Goal: Task Accomplishment & Management: Manage account settings

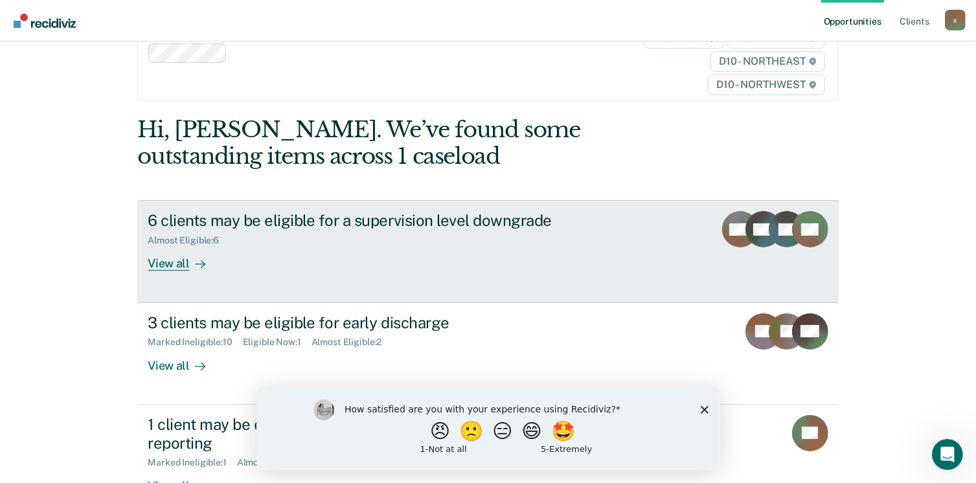
scroll to position [130, 0]
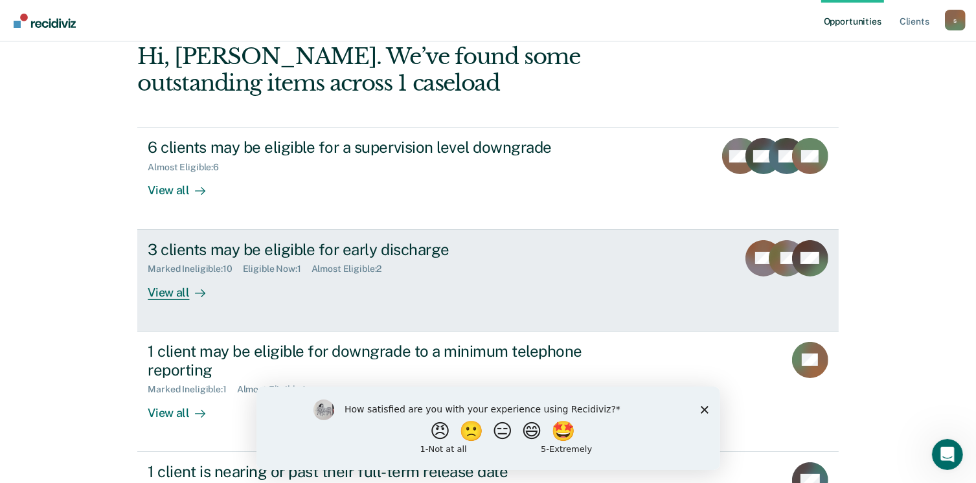
click at [286, 273] on div "Eligible Now : 1" at bounding box center [277, 269] width 69 height 11
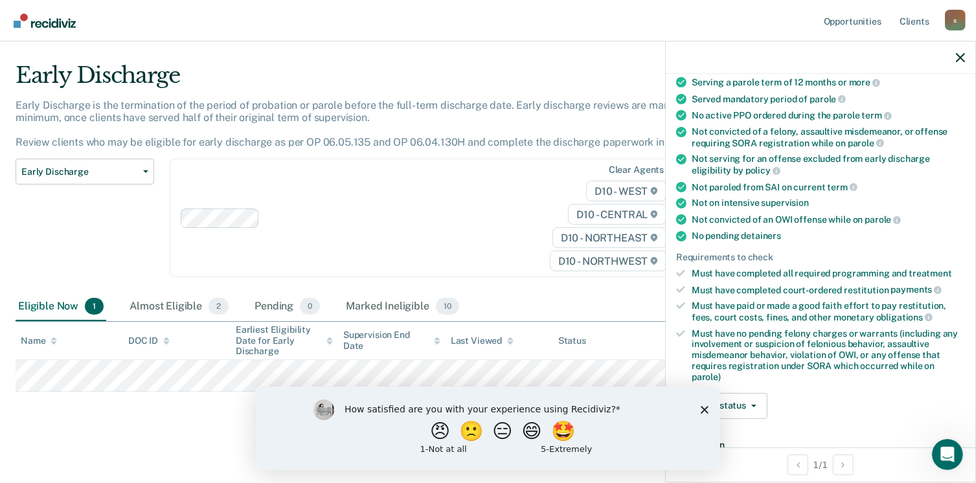
scroll to position [324, 0]
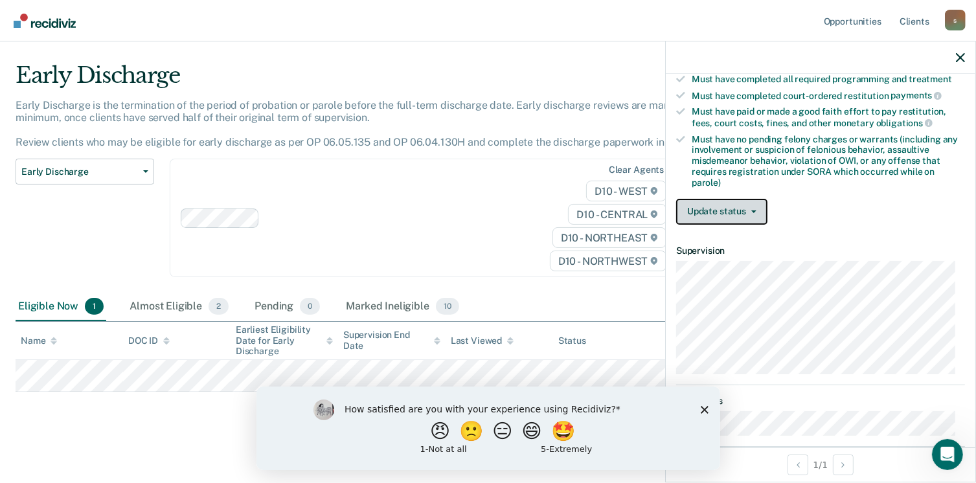
click at [744, 207] on button "Update status" at bounding box center [721, 212] width 91 height 26
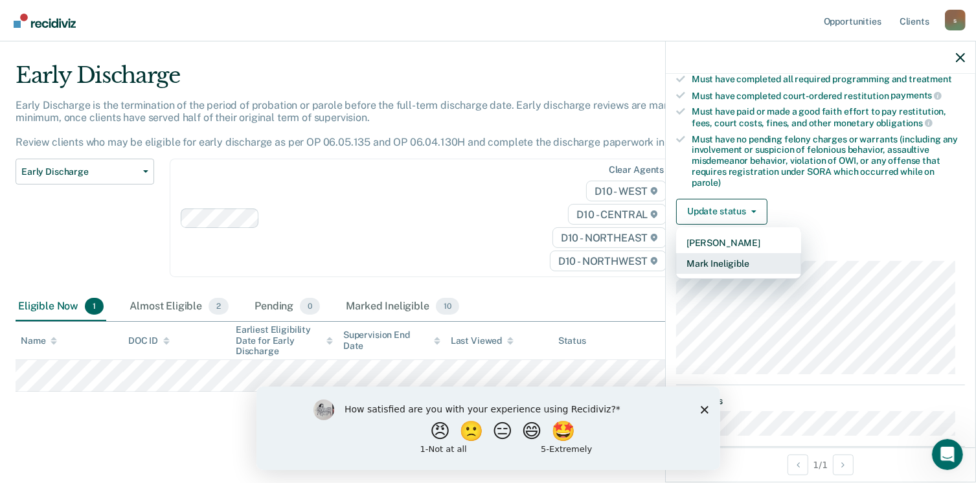
click at [743, 262] on button "Mark Ineligible" at bounding box center [738, 263] width 125 height 21
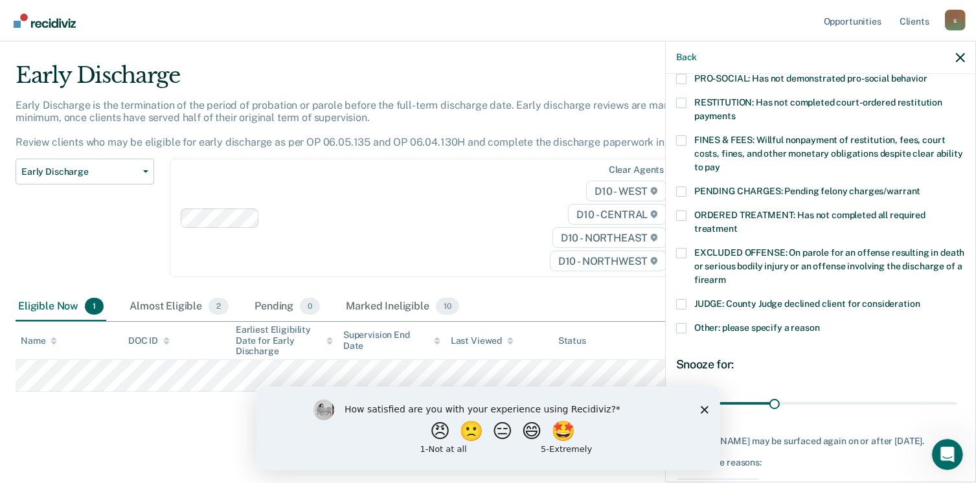
click at [683, 135] on span at bounding box center [681, 140] width 10 height 10
click at [720, 163] on input "FINES & FEES: Willful nonpayment of restitution, fees, court costs, fines, and …" at bounding box center [720, 163] width 0 height 0
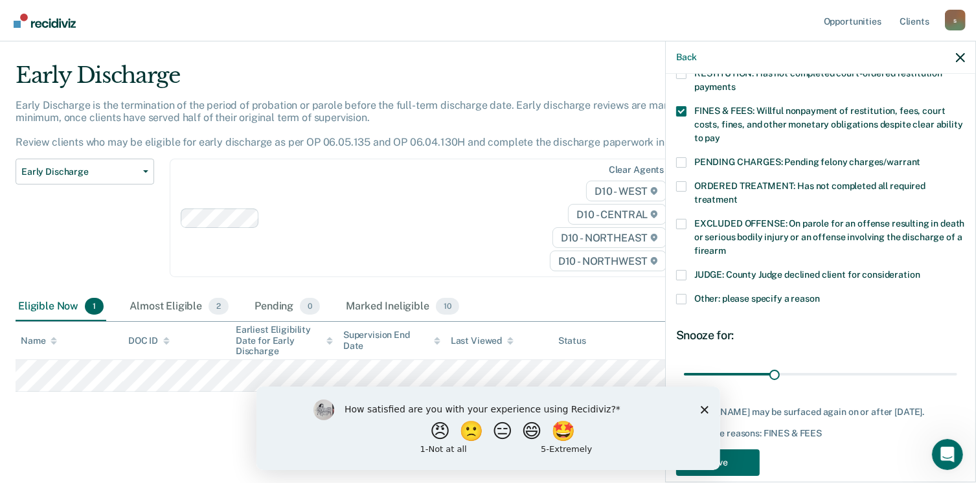
scroll to position [368, 0]
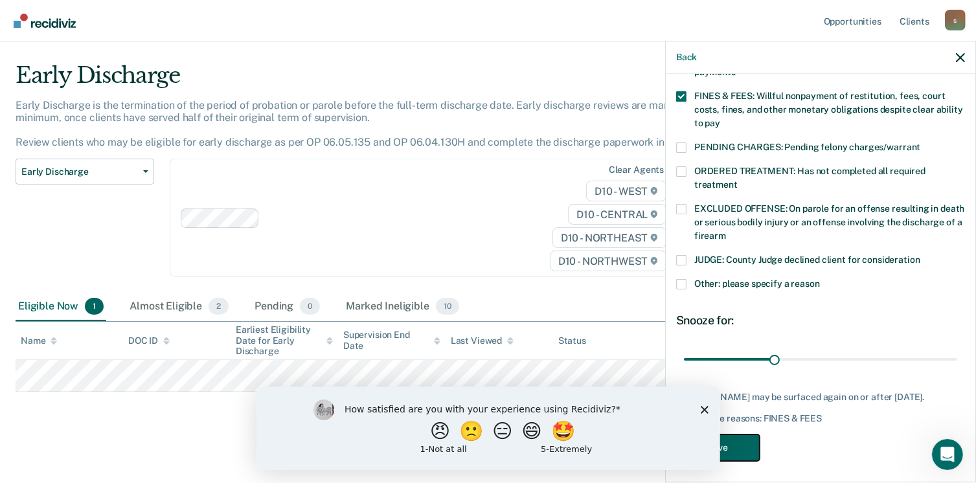
click at [744, 449] on button "Save" at bounding box center [718, 448] width 84 height 27
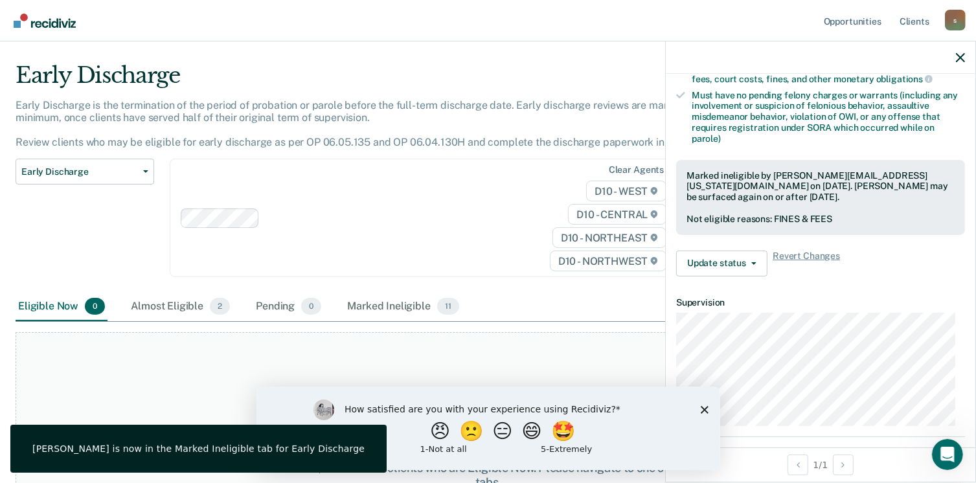
click at [704, 409] on polygon "Close survey" at bounding box center [704, 410] width 8 height 8
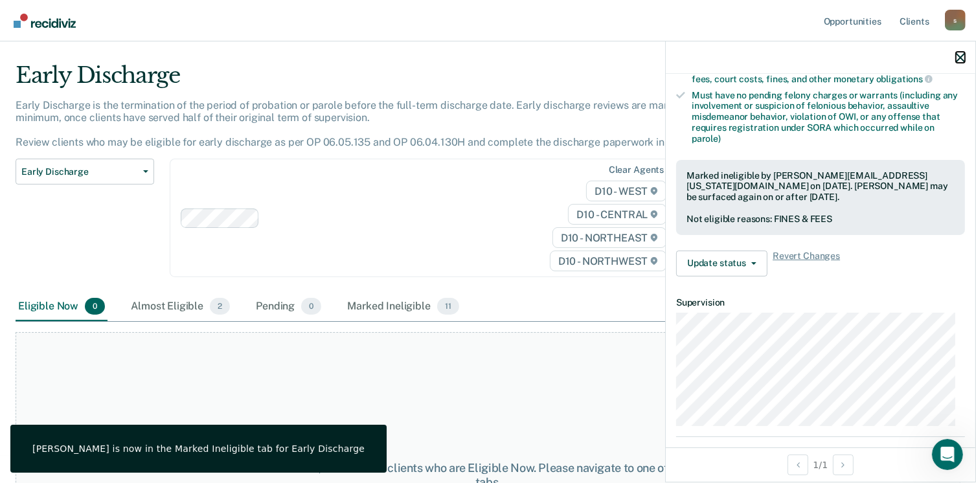
click at [959, 58] on icon "button" at bounding box center [960, 57] width 9 height 9
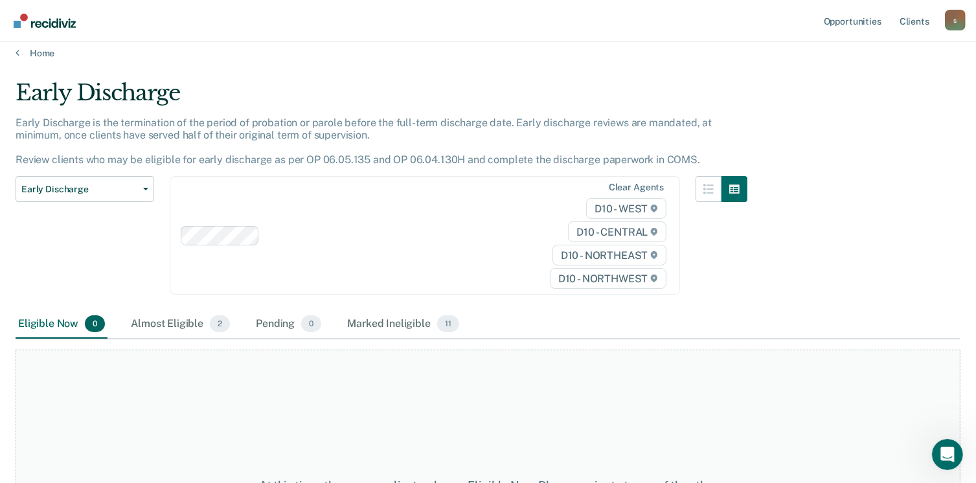
scroll to position [0, 0]
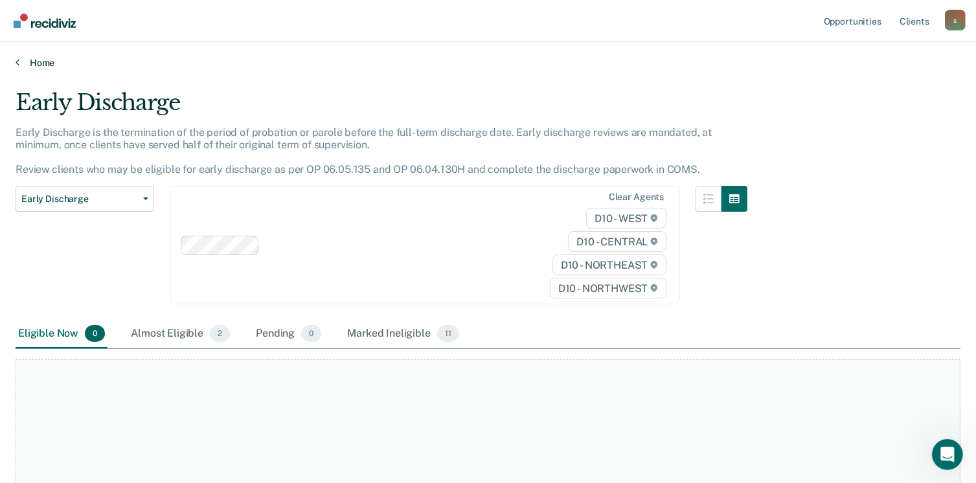
click at [34, 60] on link "Home" at bounding box center [488, 63] width 945 height 12
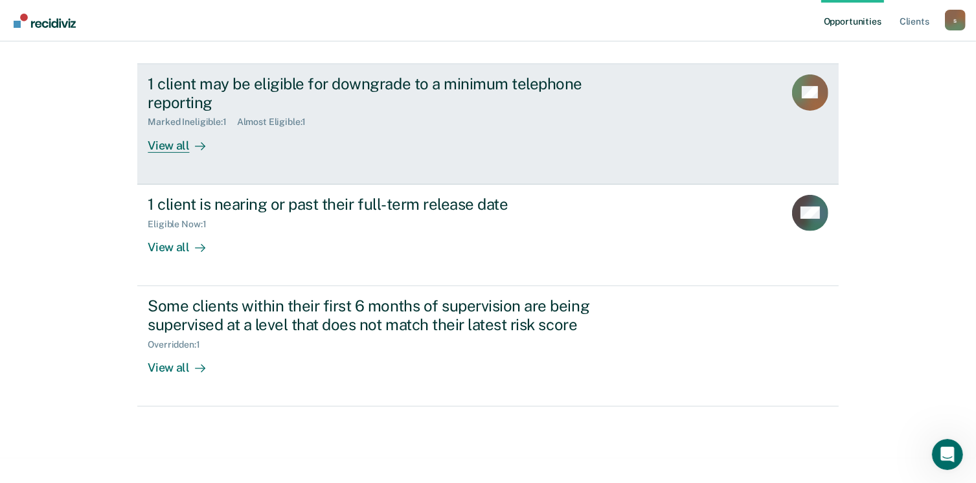
scroll to position [398, 0]
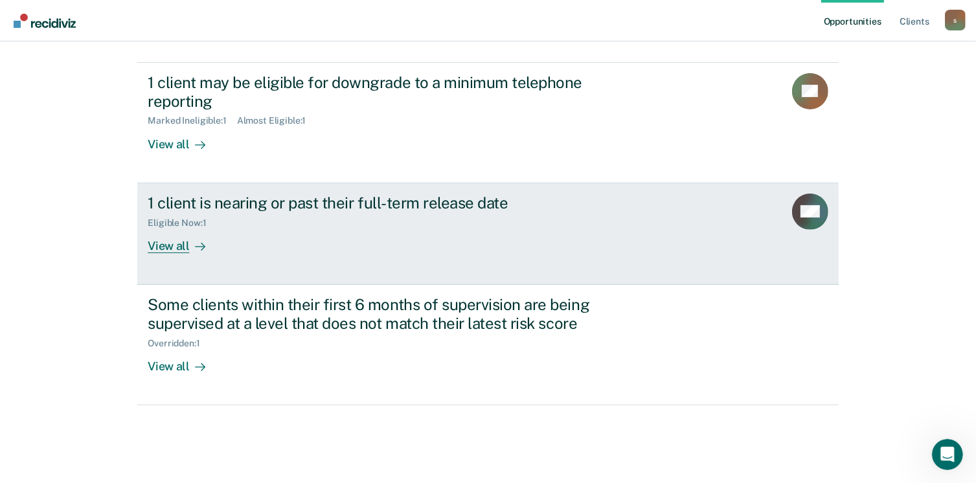
click at [159, 246] on div "View all" at bounding box center [184, 240] width 73 height 25
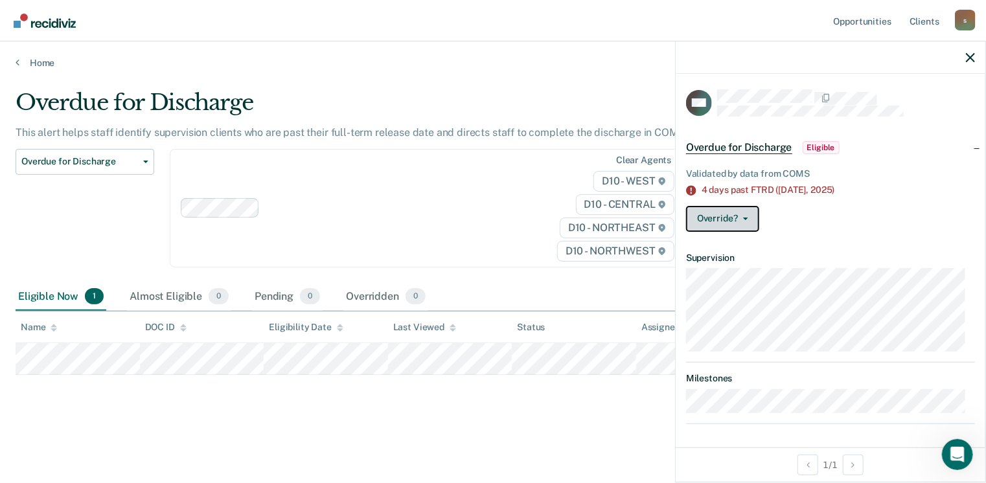
click at [720, 216] on button "Override?" at bounding box center [722, 219] width 73 height 26
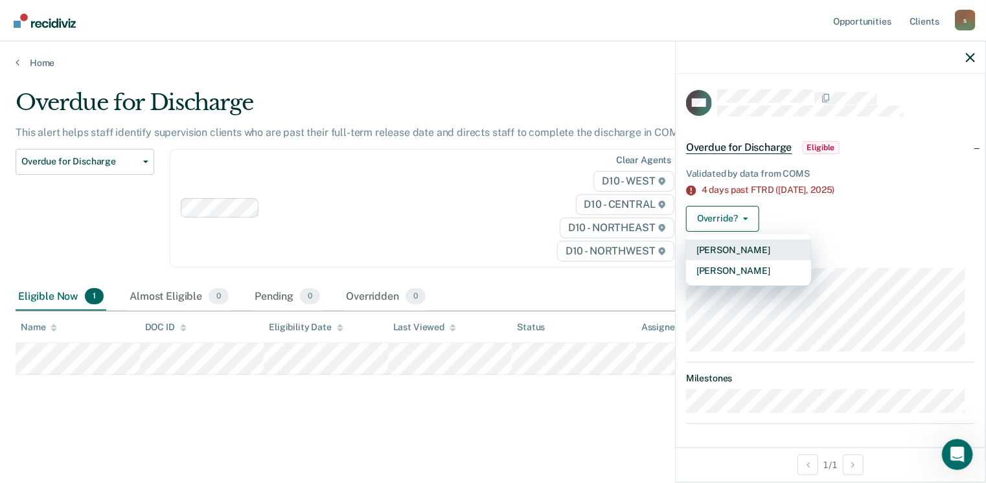
click at [731, 249] on button "[PERSON_NAME]" at bounding box center [748, 250] width 125 height 21
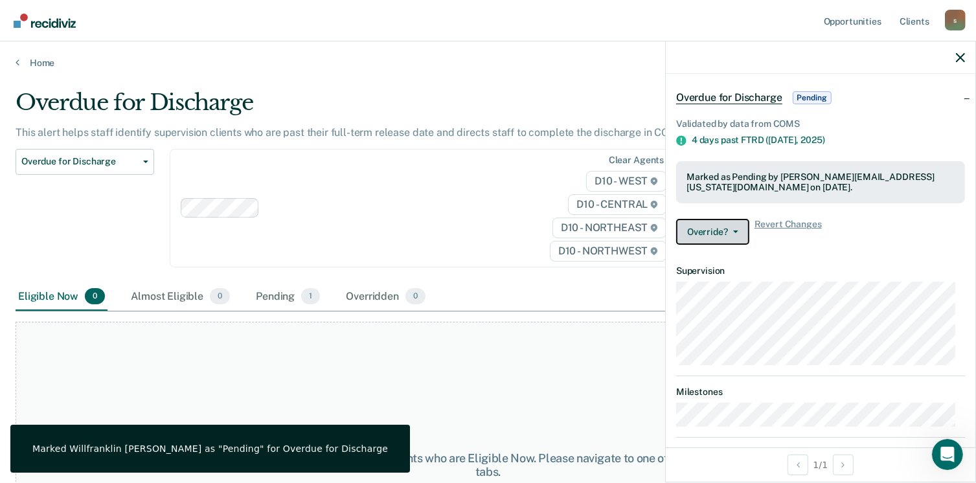
scroll to position [63, 0]
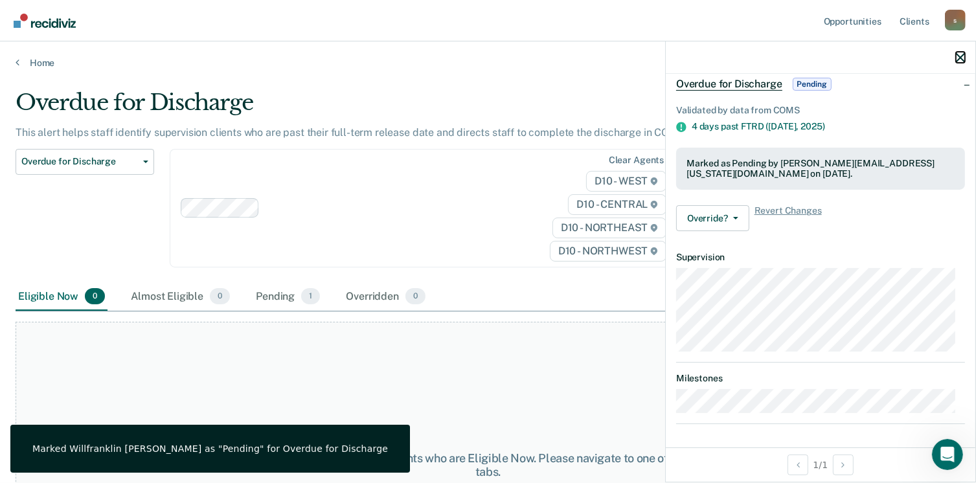
click at [961, 53] on icon "button" at bounding box center [960, 57] width 9 height 9
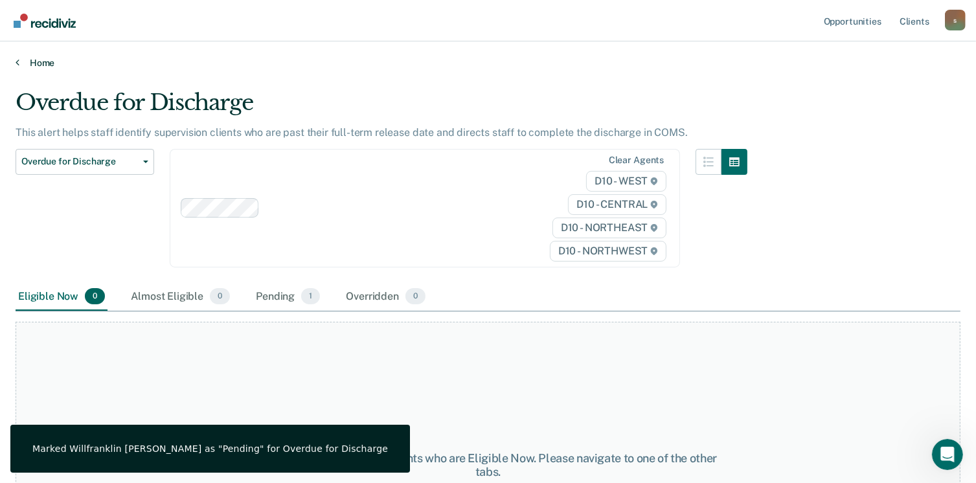
click at [31, 63] on link "Home" at bounding box center [488, 63] width 945 height 12
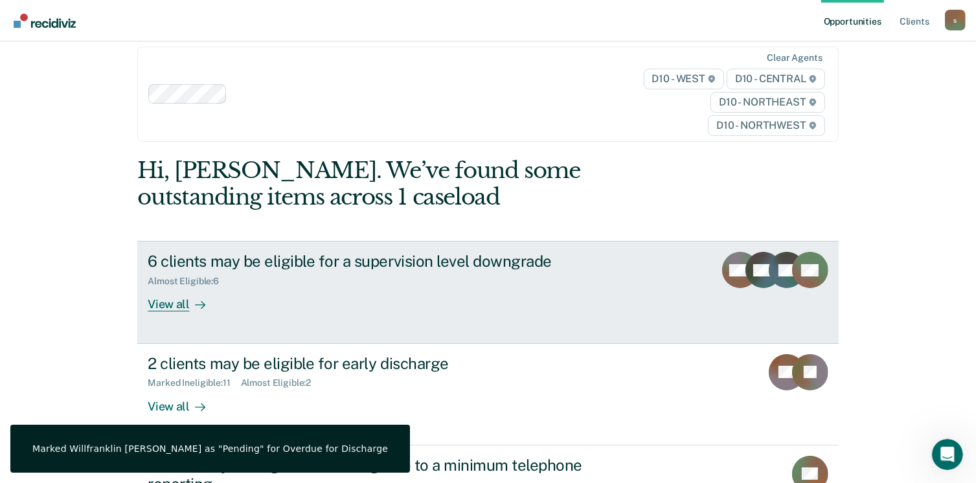
scroll to position [398, 0]
